Goal: Information Seeking & Learning: Learn about a topic

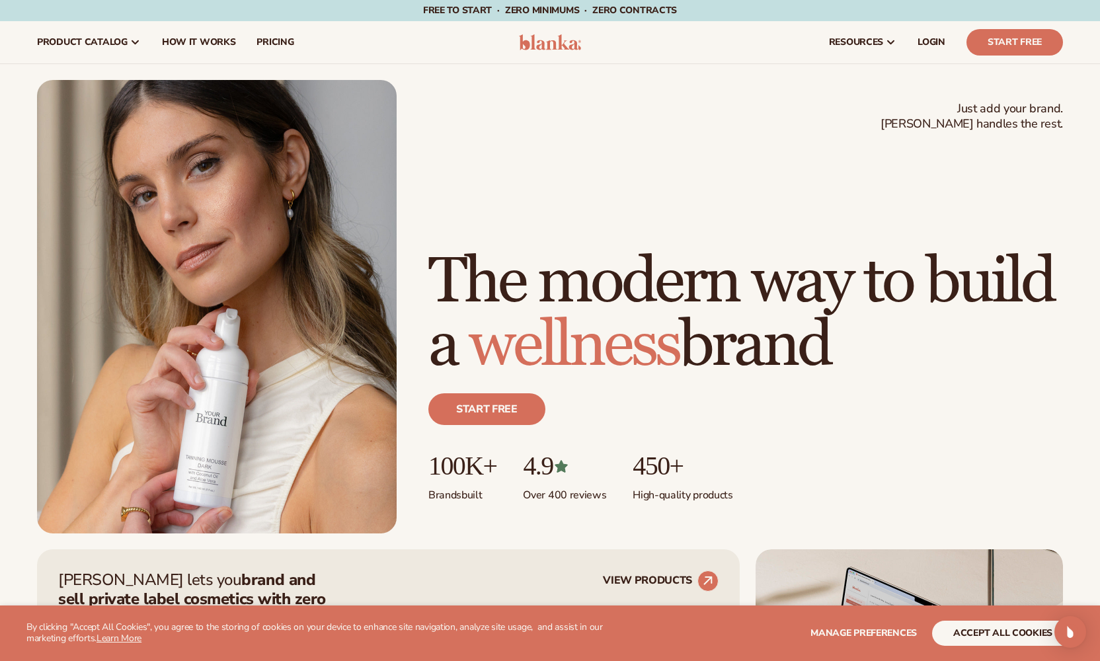
scroll to position [125, 0]
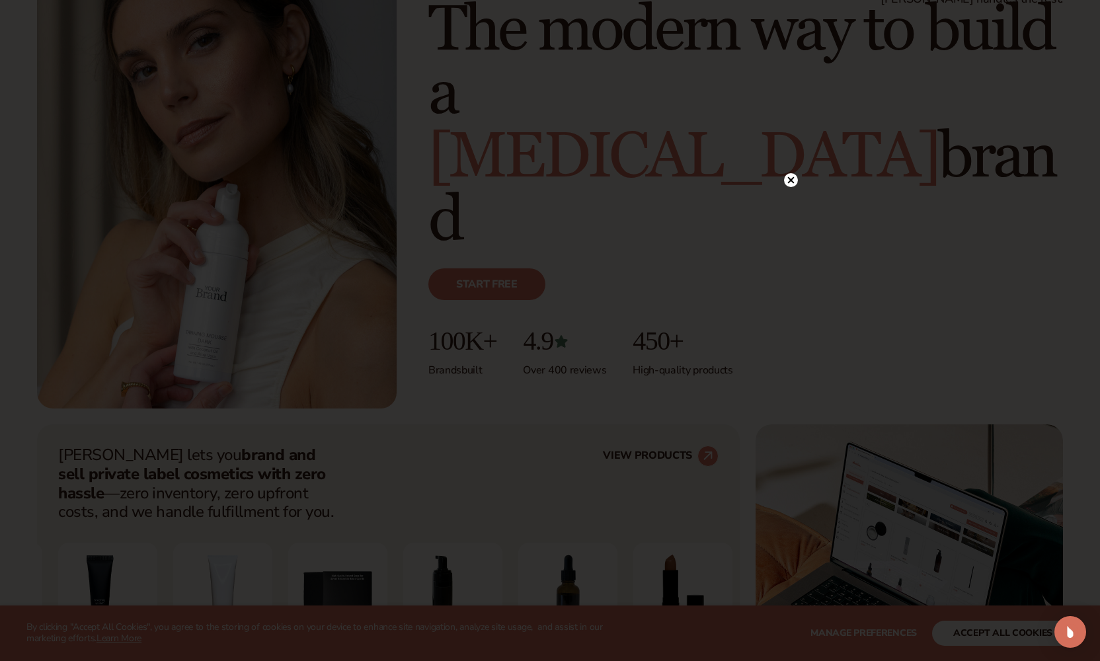
click at [791, 177] on circle at bounding box center [791, 180] width 14 height 14
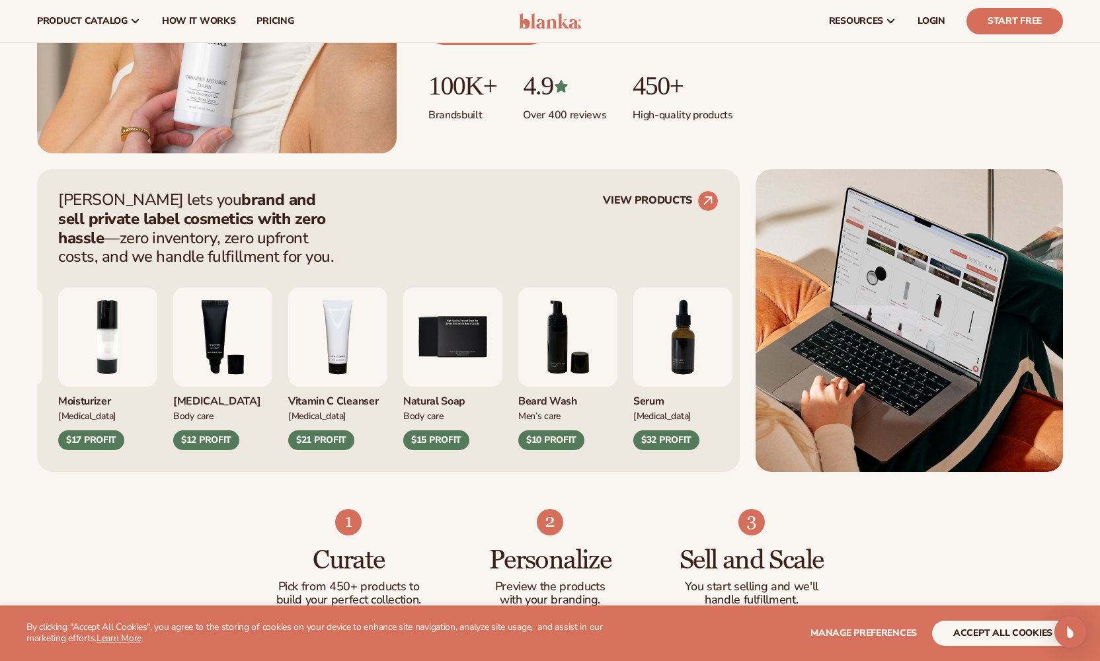
scroll to position [0, 0]
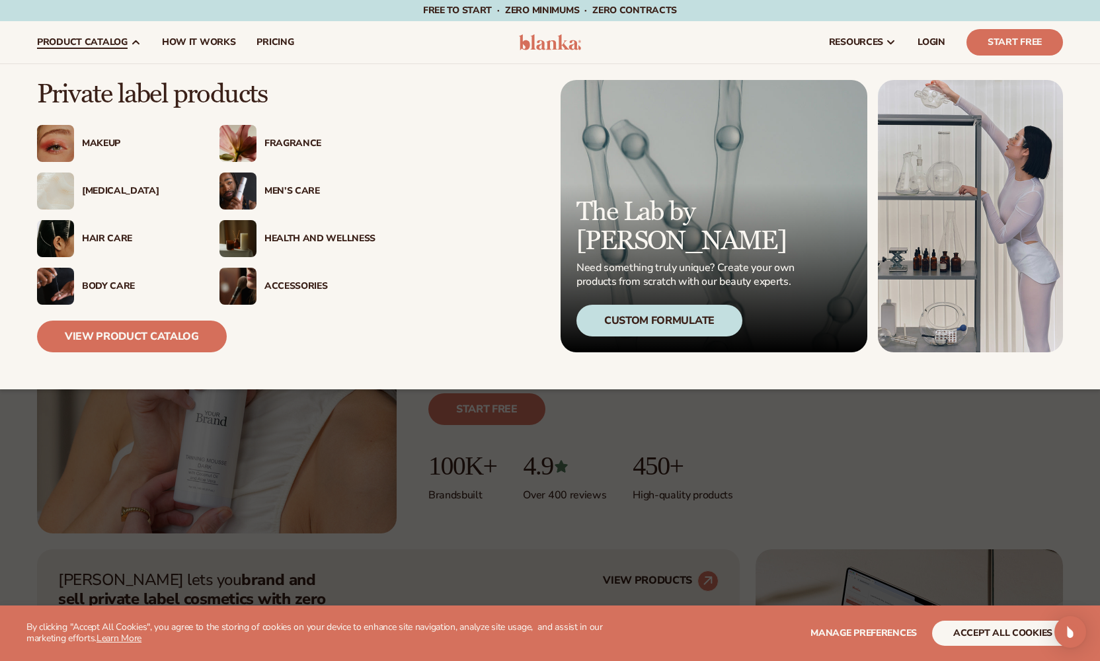
click at [69, 188] on img at bounding box center [55, 191] width 37 height 37
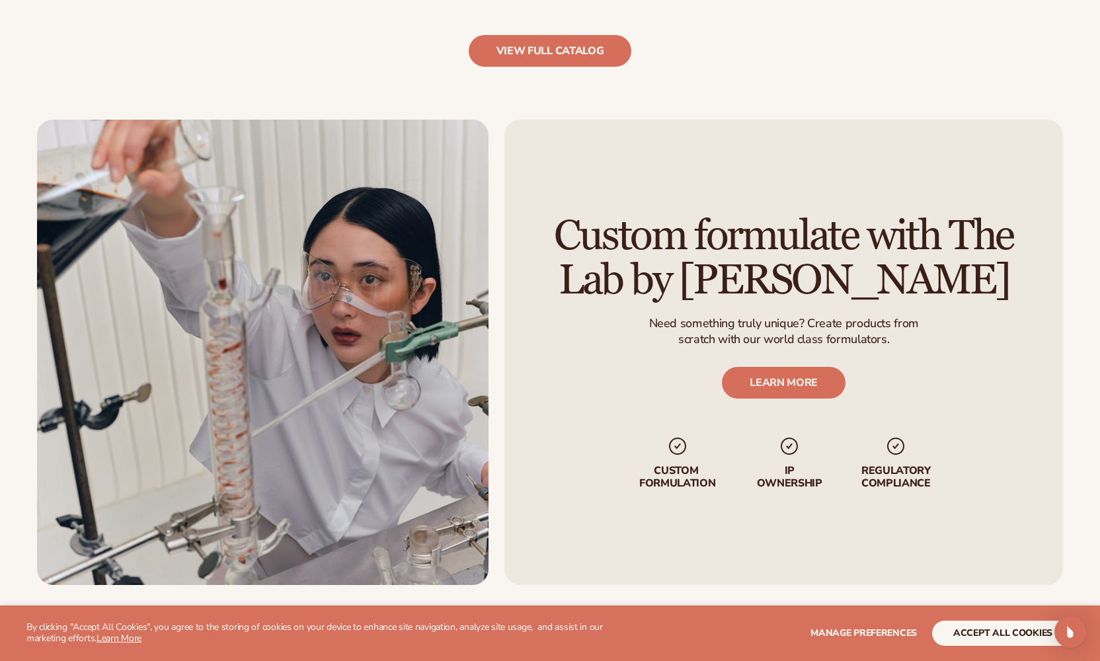
scroll to position [1677, 0]
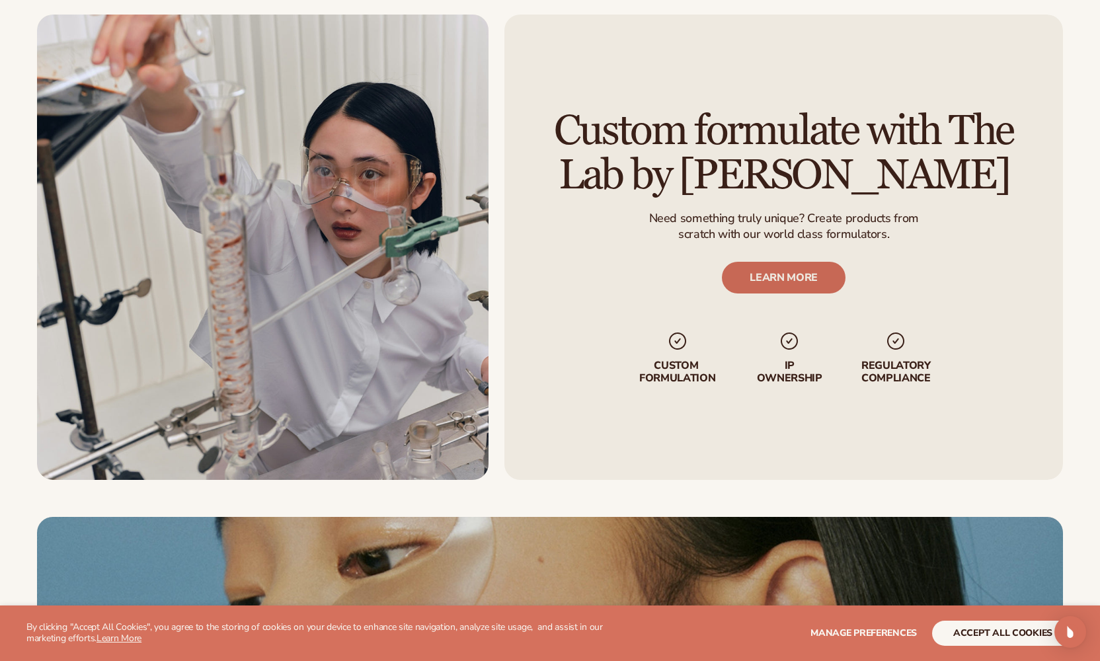
click at [781, 269] on link "LEARN MORE" at bounding box center [784, 278] width 124 height 32
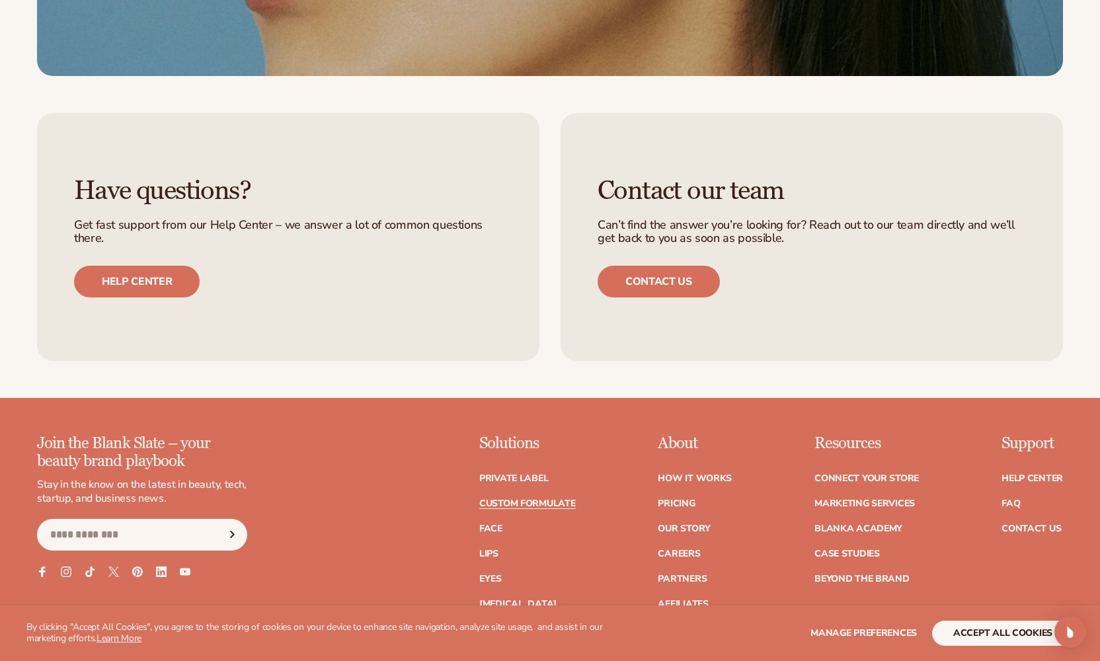
scroll to position [2225, 0]
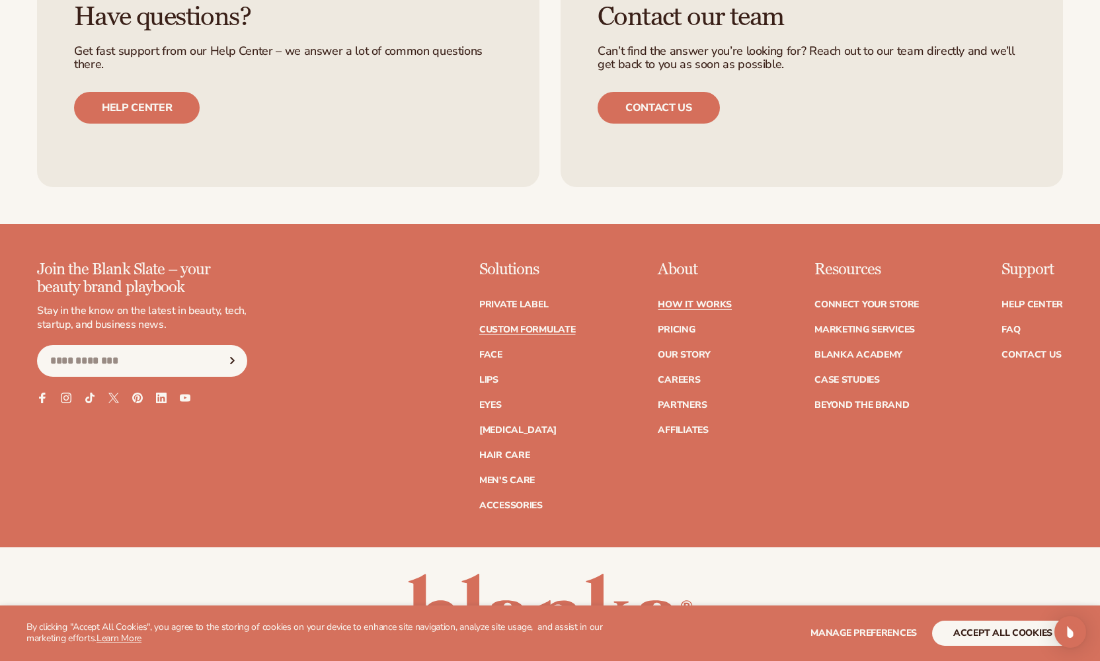
click at [713, 300] on link "How It Works" at bounding box center [695, 304] width 74 height 9
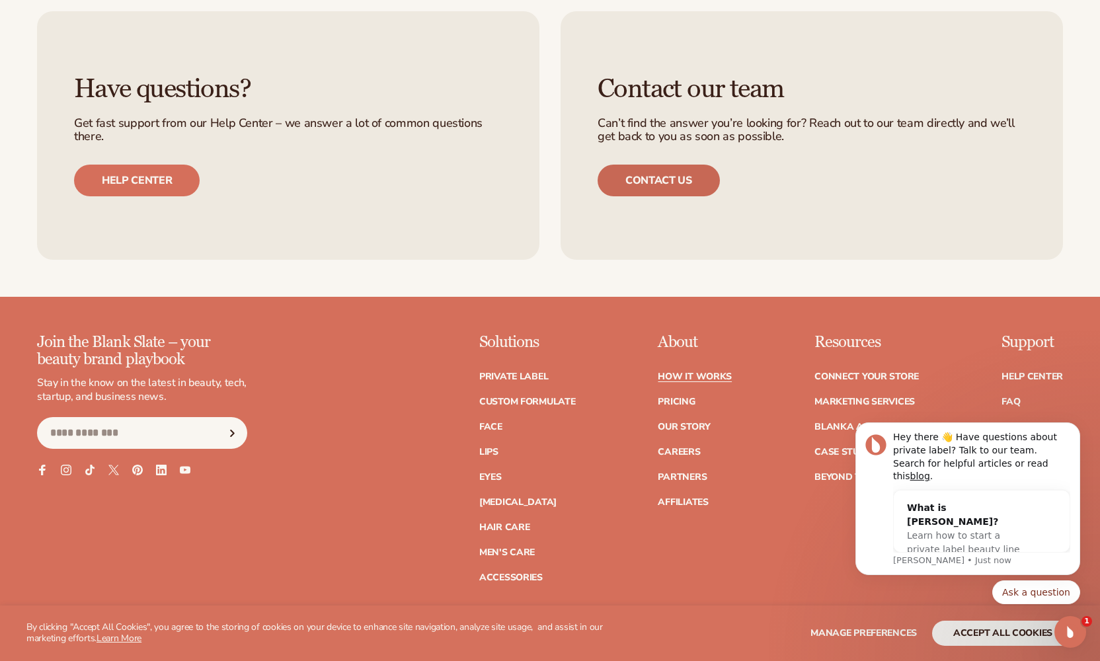
scroll to position [3396, 0]
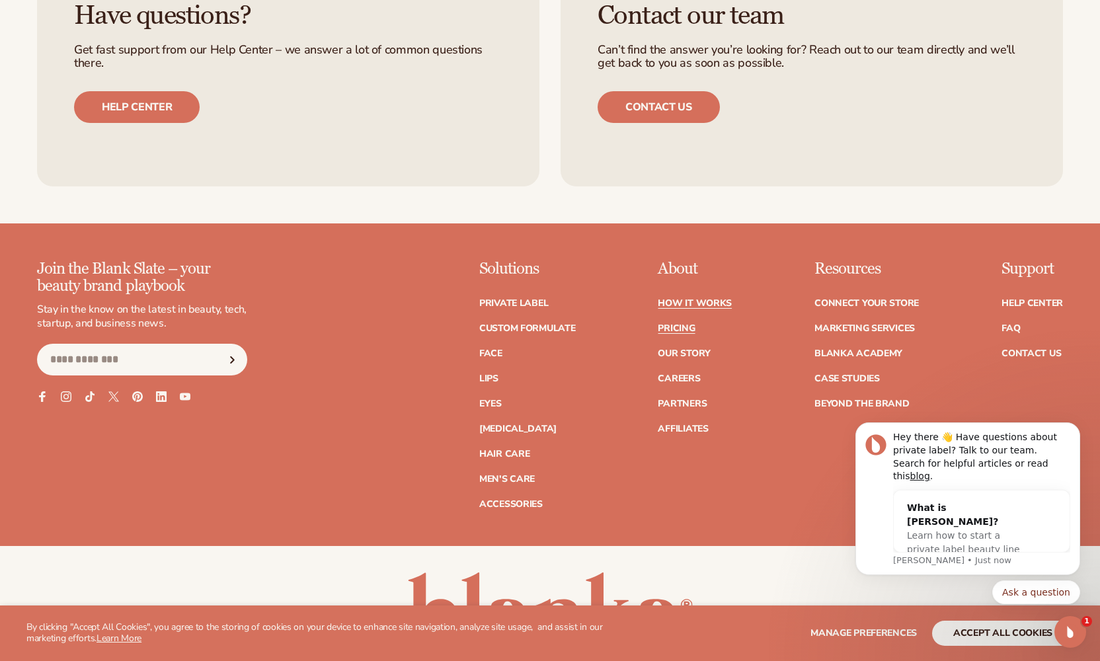
click at [686, 324] on link "Pricing" at bounding box center [676, 328] width 37 height 9
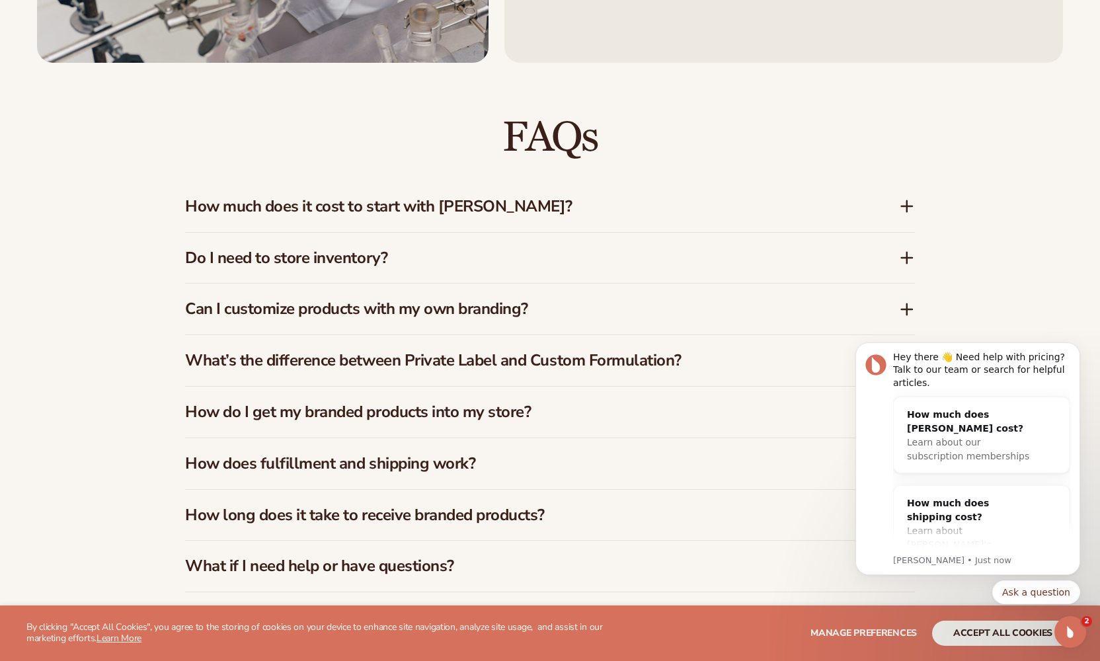
scroll to position [1978, 0]
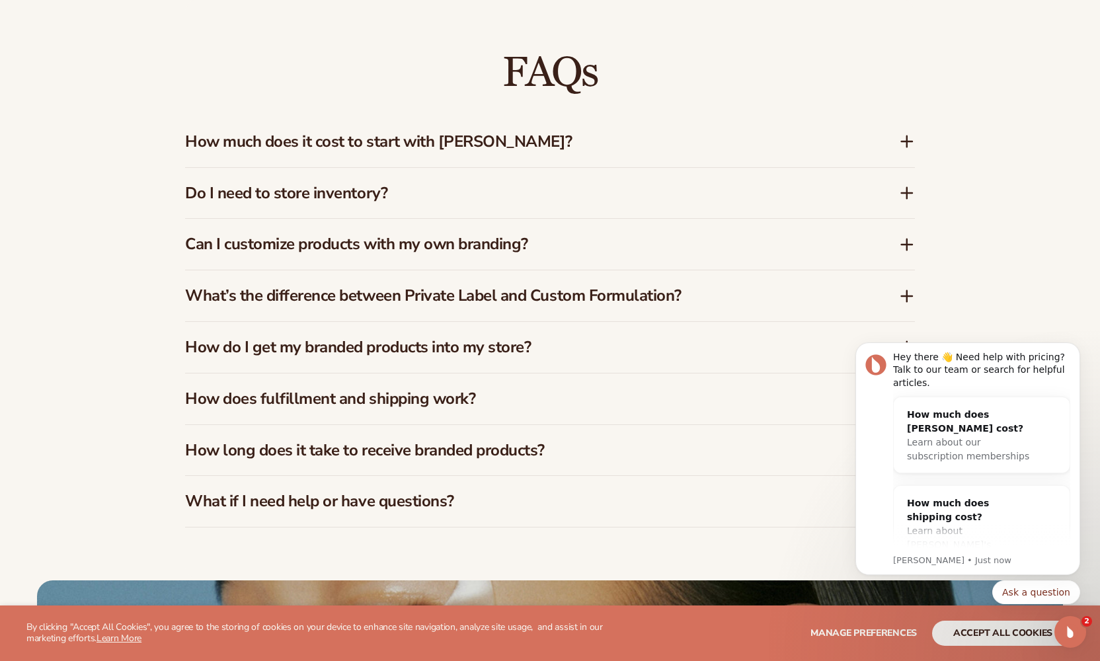
click at [902, 193] on icon at bounding box center [907, 193] width 11 height 0
